Goal: Task Accomplishment & Management: Use online tool/utility

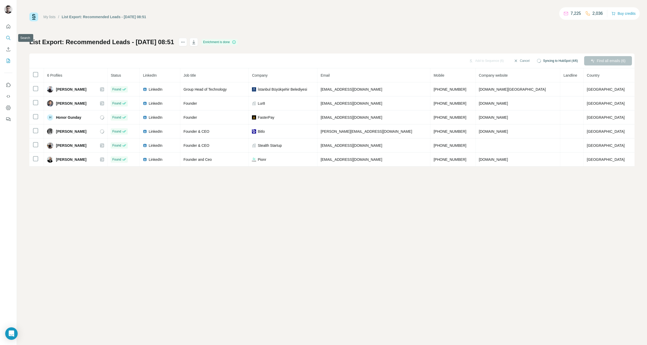
click at [6, 40] on icon "Search" at bounding box center [8, 37] width 5 height 5
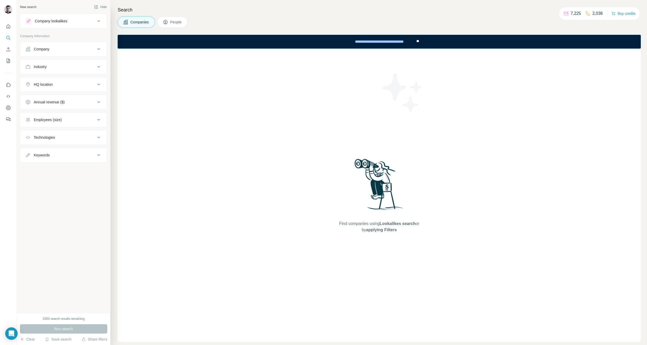
click at [80, 49] on div "Company" at bounding box center [60, 49] width 70 height 5
click at [62, 72] on input "text" at bounding box center [63, 71] width 76 height 9
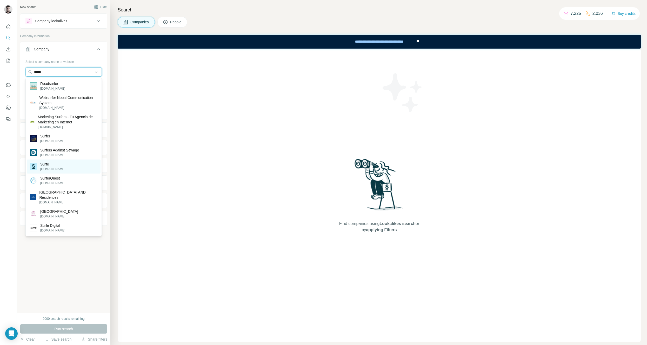
type input "*****"
click at [55, 168] on div "Surfe surfe.com" at bounding box center [64, 167] width 74 height 14
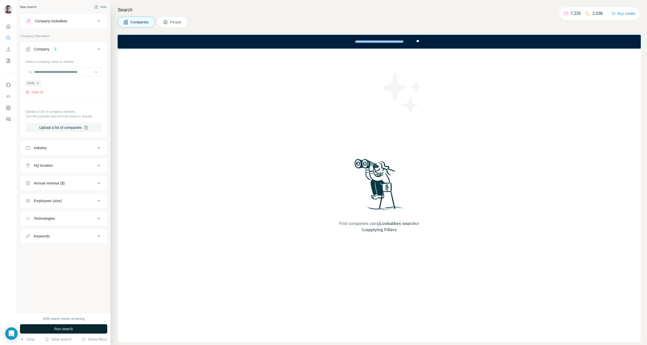
click at [48, 329] on button "Run search" at bounding box center [63, 328] width 87 height 9
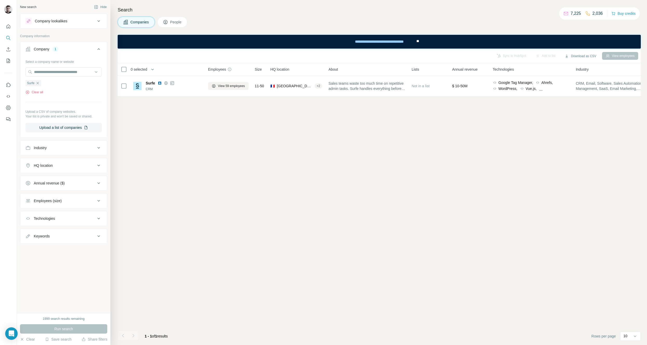
click at [179, 23] on span "People" at bounding box center [176, 21] width 12 height 5
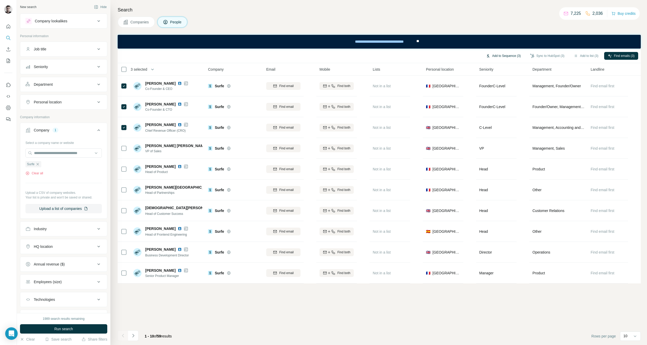
click at [504, 56] on button "Add to Sequence (3)" at bounding box center [504, 56] width 42 height 8
click at [474, 69] on input "text" at bounding box center [474, 70] width 87 height 9
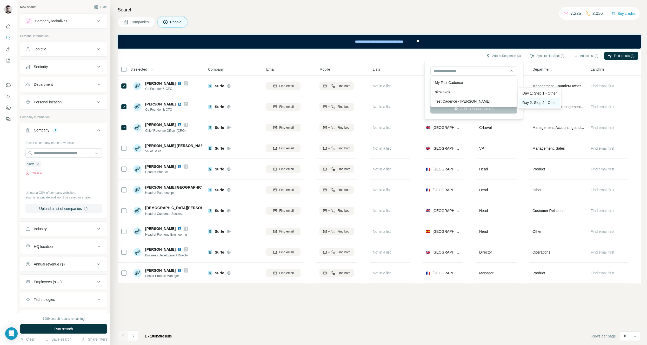
click at [538, 101] on div "Day 2: Step 2 - Other" at bounding box center [540, 102] width 41 height 9
type input "**********"
click at [467, 107] on button "Add to Sequence (3)" at bounding box center [474, 108] width 87 height 9
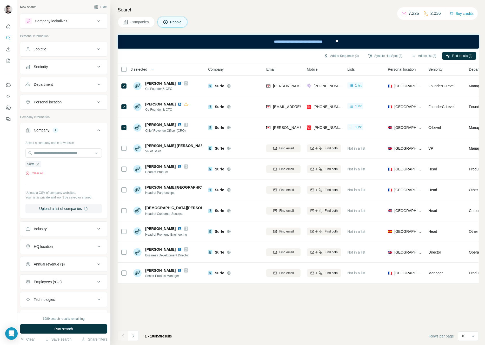
click at [241, 327] on div "Add to Sequence (3) Sync to HubSpot (3) Add to list (3) Find emails (3) 3 selec…" at bounding box center [298, 197] width 361 height 297
click at [109, 3] on button "Hide" at bounding box center [100, 7] width 20 height 8
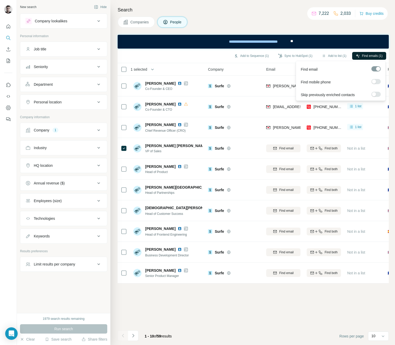
click at [371, 54] on span "Find emails (1)" at bounding box center [372, 56] width 21 height 5
click at [257, 56] on button "Add to Sequence (1)" at bounding box center [252, 56] width 42 height 8
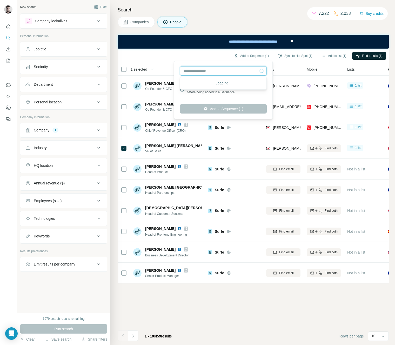
click at [243, 69] on input "text" at bounding box center [223, 70] width 87 height 9
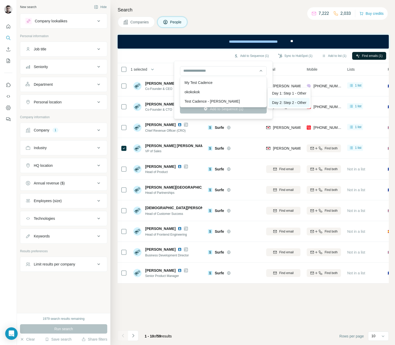
click at [301, 103] on div "Day 2: Step 2 - Other" at bounding box center [289, 102] width 41 height 9
type input "**********"
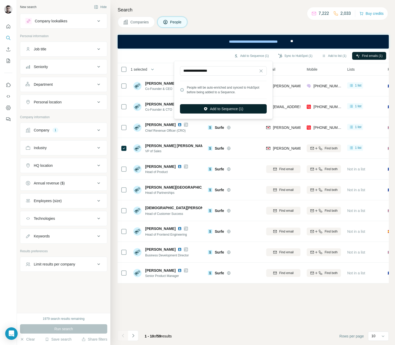
click at [228, 113] on button "Add to Sequence (1)" at bounding box center [223, 108] width 87 height 9
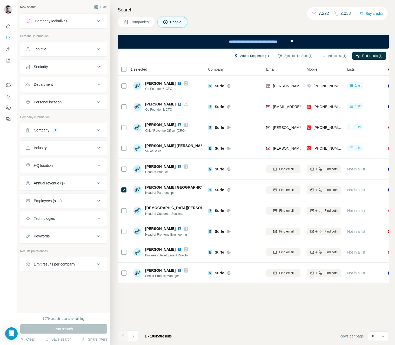
click at [237, 55] on button "Add to Sequence (1)" at bounding box center [252, 56] width 42 height 8
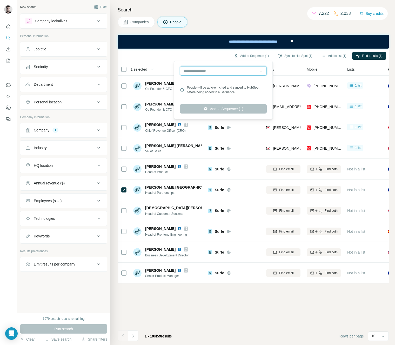
click at [230, 69] on input "text" at bounding box center [223, 70] width 87 height 9
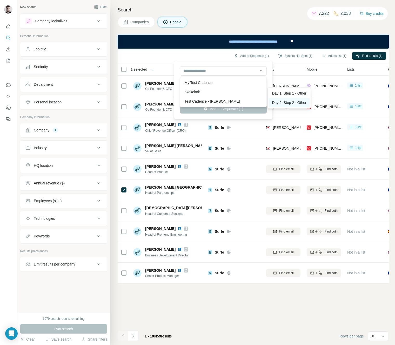
click at [286, 100] on div "Day 2: Step 2 - Other" at bounding box center [289, 102] width 41 height 9
type input "**********"
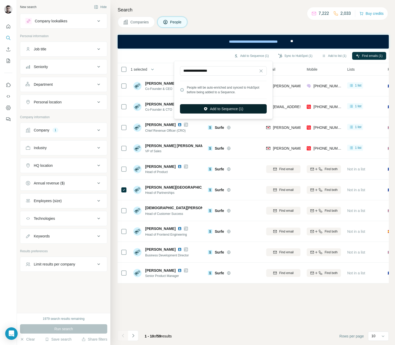
click at [225, 109] on button "Add to Sequence (1)" at bounding box center [223, 108] width 87 height 9
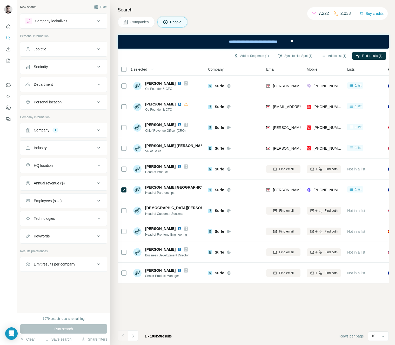
click at [241, 3] on div "Search Companies People Add to Sequence (1) Sync to HubSpot (1) Add to list (1)…" at bounding box center [252, 172] width 285 height 345
click at [258, 55] on button "Add to Sequence (3)" at bounding box center [252, 56] width 42 height 8
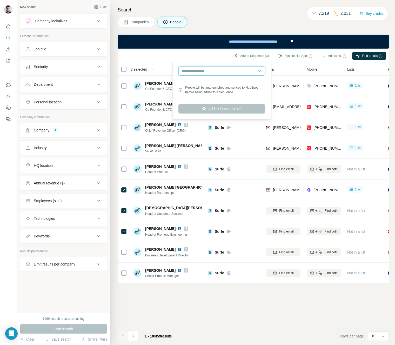
click at [223, 71] on input "text" at bounding box center [222, 70] width 87 height 9
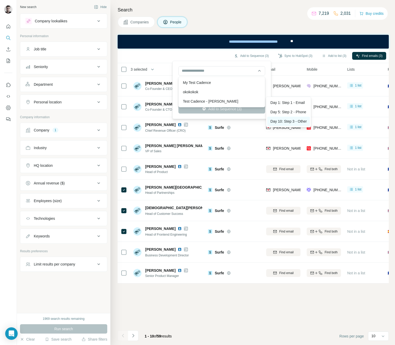
click at [280, 120] on div "Day 10: Step 3 - Other" at bounding box center [288, 121] width 43 height 9
type input "**********"
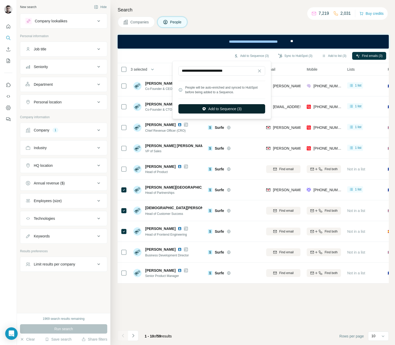
click at [238, 110] on button "Add to Sequence (3)" at bounding box center [222, 108] width 87 height 9
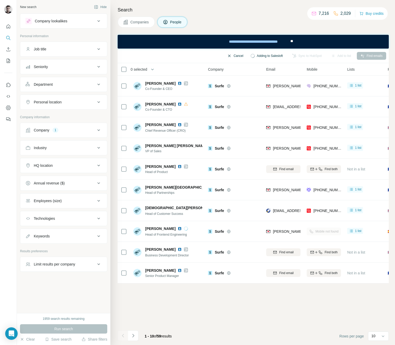
click at [226, 55] on button "Cancel" at bounding box center [235, 56] width 23 height 8
click at [251, 57] on button "Add to Sequence (1)" at bounding box center [252, 56] width 42 height 8
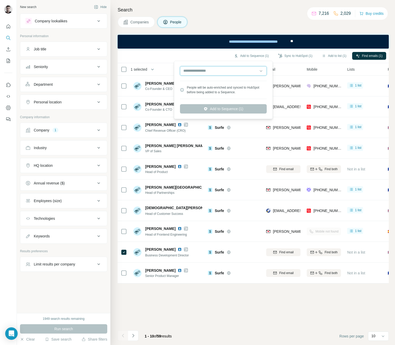
click at [234, 71] on input "text" at bounding box center [223, 70] width 87 height 9
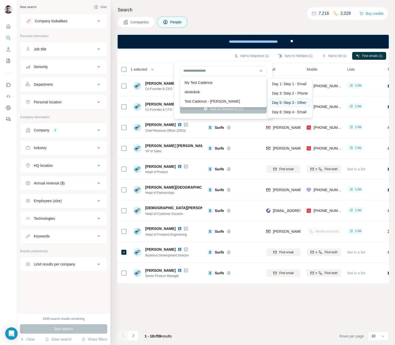
click at [290, 103] on div "Day 5: Step 3 - Other" at bounding box center [290, 102] width 42 height 9
type input "**********"
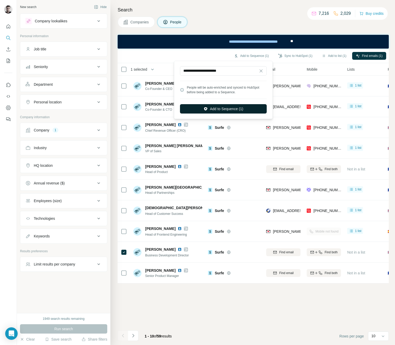
click at [251, 110] on button "Add to Sequence (1)" at bounding box center [223, 108] width 87 height 9
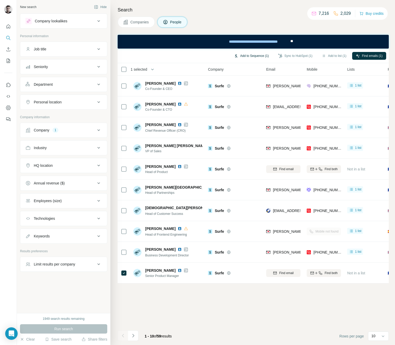
click at [247, 57] on button "Add to Sequence (1)" at bounding box center [252, 56] width 42 height 8
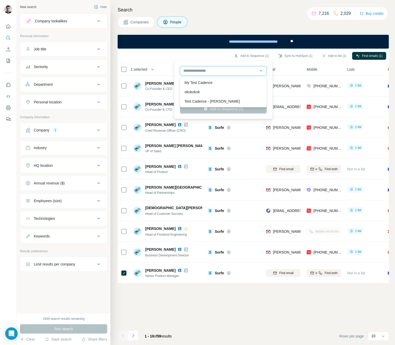
click at [227, 69] on input "text" at bounding box center [223, 70] width 87 height 9
click at [296, 103] on div "Day 5: Step 3 - Other" at bounding box center [290, 102] width 42 height 9
type input "**********"
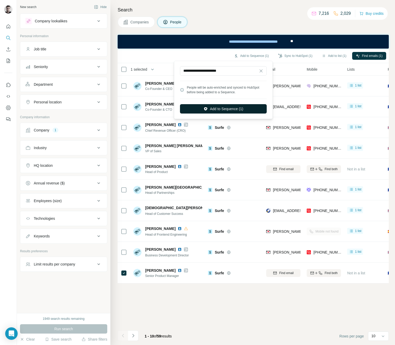
click at [236, 110] on button "Add to Sequence (1)" at bounding box center [223, 108] width 87 height 9
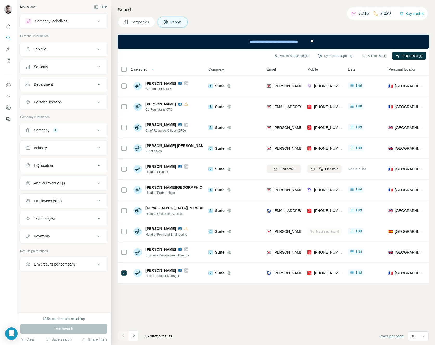
click at [268, 309] on div "Add to Sequence (1) Sync to HubSpot (1) Add to list (1) Find emails (1) 1 selec…" at bounding box center [273, 197] width 311 height 297
click at [292, 54] on button "Add to Sequence (1)" at bounding box center [291, 56] width 42 height 8
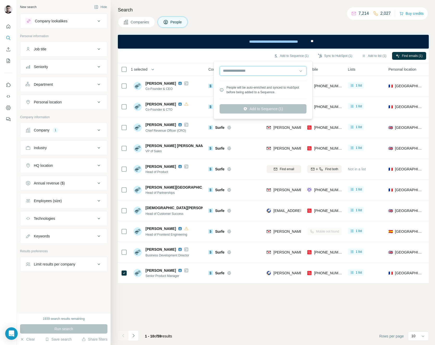
click at [252, 68] on input "text" at bounding box center [262, 70] width 87 height 9
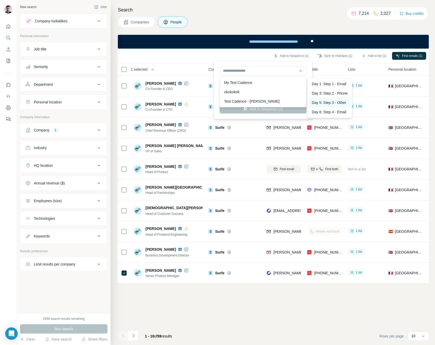
click at [321, 100] on div "Day 5: Step 3 - Other" at bounding box center [329, 102] width 42 height 9
type input "**********"
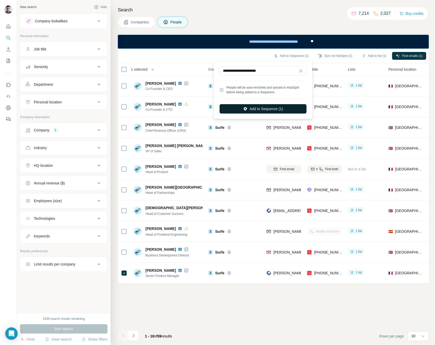
click at [290, 108] on button "Add to Sequence (1)" at bounding box center [262, 108] width 87 height 9
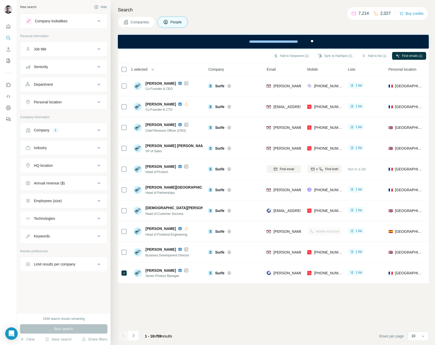
click at [272, 310] on div "Add to Sequence (1) Sync to HubSpot (1) Add to list (1) Find emails (1) 1 selec…" at bounding box center [273, 197] width 311 height 297
click at [280, 56] on button "Add to Sequence (1)" at bounding box center [291, 56] width 42 height 8
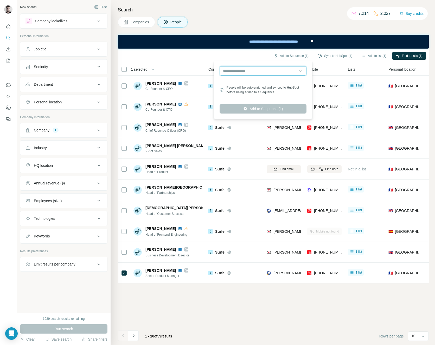
click at [268, 71] on input "text" at bounding box center [262, 70] width 87 height 9
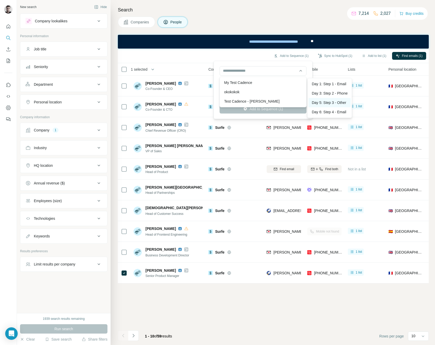
click at [338, 103] on div "Day 5: Step 3 - Other" at bounding box center [329, 102] width 42 height 9
type input "**********"
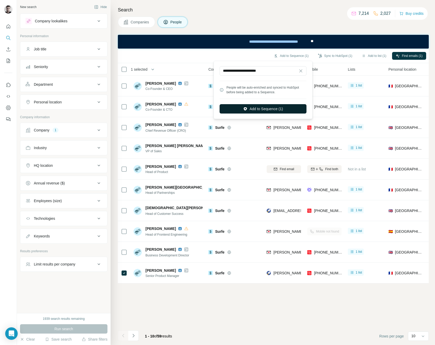
click at [272, 106] on button "Add to Sequence (1)" at bounding box center [262, 108] width 87 height 9
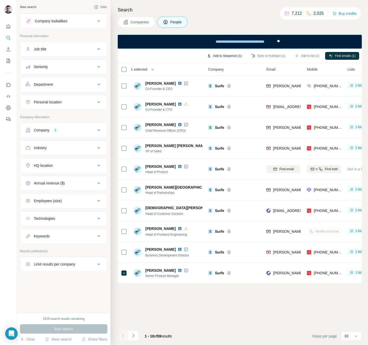
click at [221, 55] on button "Add to Sequence (1)" at bounding box center [224, 56] width 42 height 8
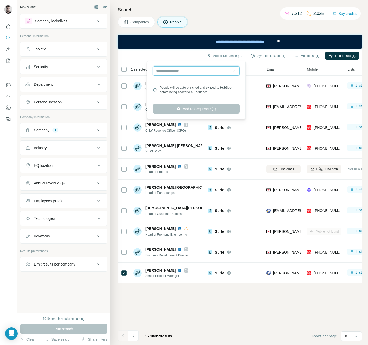
click at [213, 69] on input "text" at bounding box center [196, 70] width 87 height 9
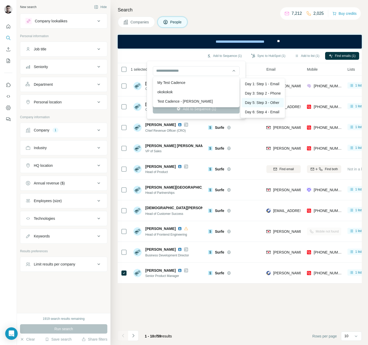
click at [273, 104] on div "Day 5: Step 3 - Other" at bounding box center [263, 102] width 42 height 9
type input "**********"
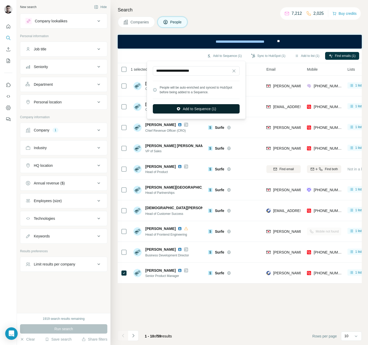
click at [202, 110] on button "Add to Sequence (1)" at bounding box center [196, 108] width 87 height 9
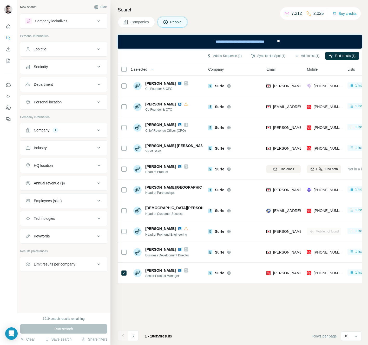
click at [224, 23] on div "Companies People" at bounding box center [240, 22] width 244 height 11
